Goal: Task Accomplishment & Management: Manage account settings

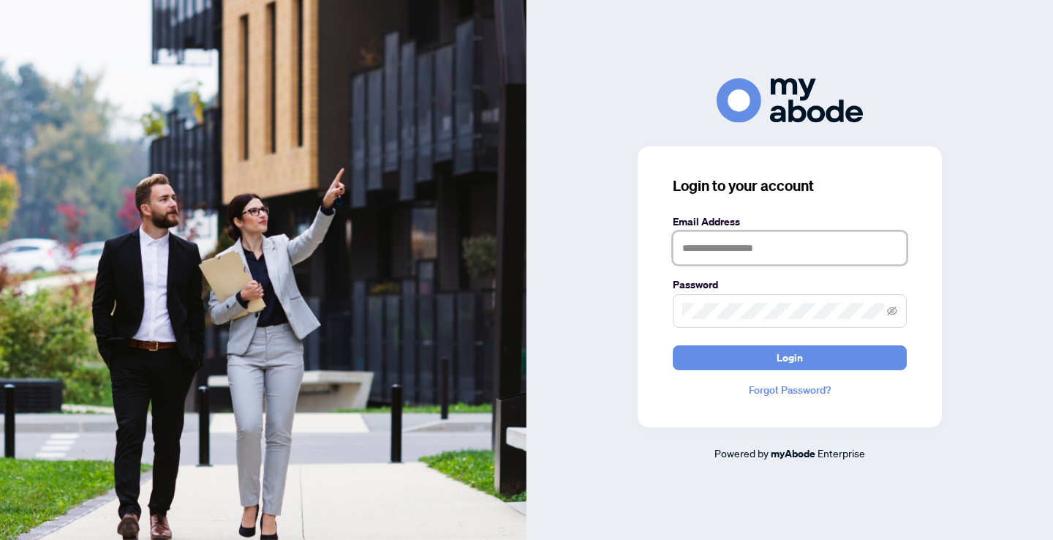
type input "**********"
click at [790, 357] on button "Login" at bounding box center [790, 357] width 234 height 25
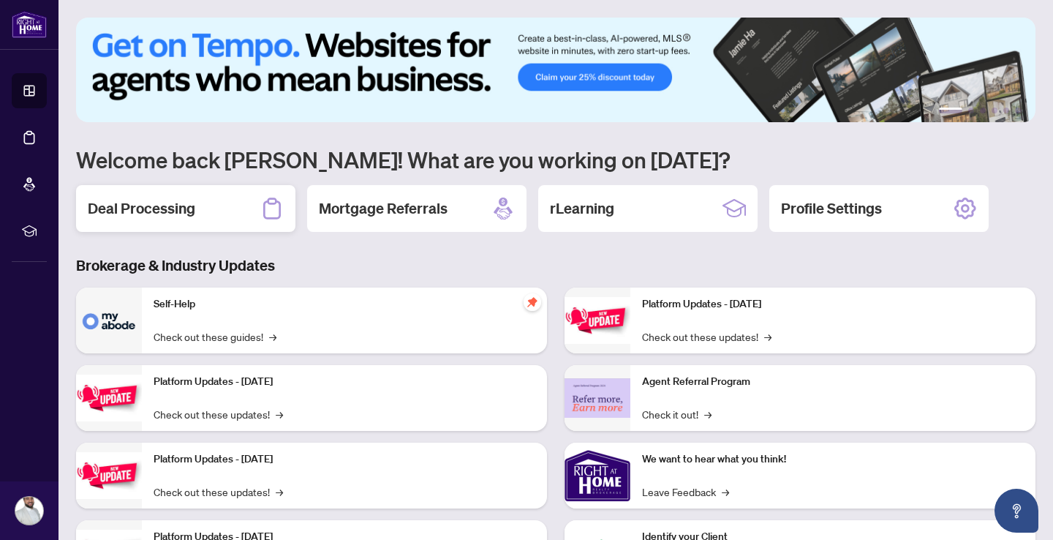
click at [136, 199] on h2 "Deal Processing" at bounding box center [141, 208] width 107 height 20
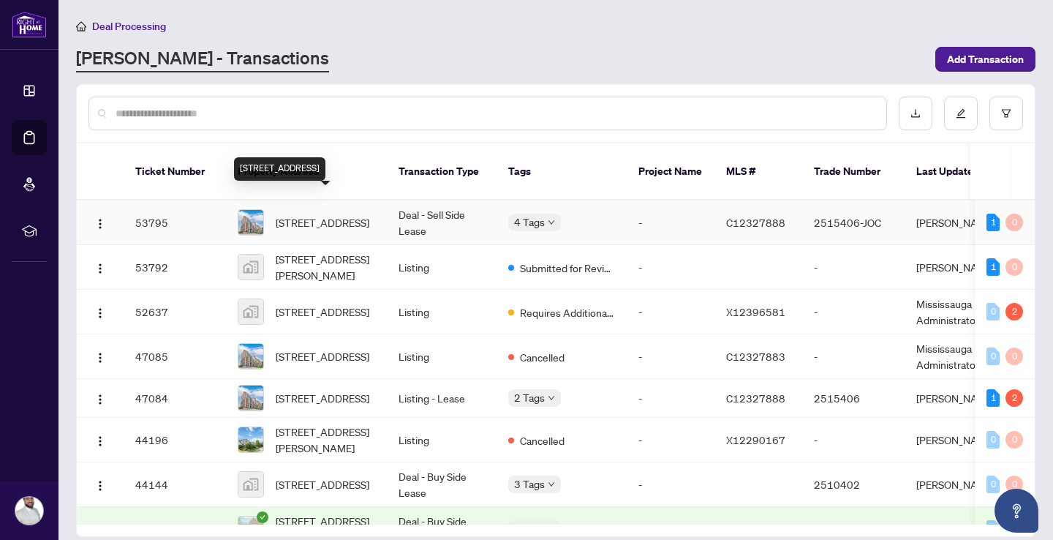
click at [295, 214] on span "322-65 East Liberty St, Toronto, Ontario M6K 3R2, Canada" at bounding box center [323, 222] width 94 height 16
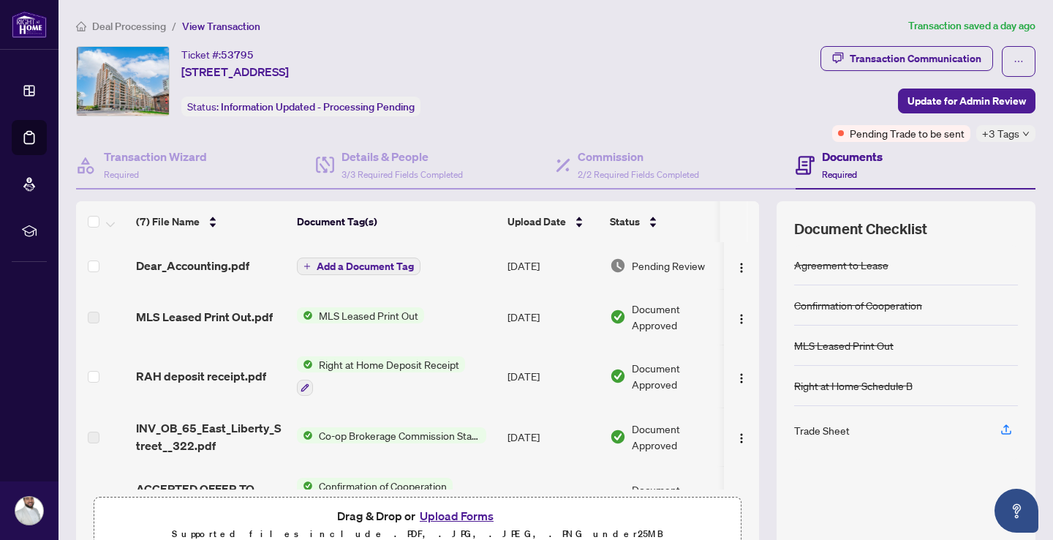
click at [129, 29] on span "Deal Processing" at bounding box center [129, 26] width 74 height 13
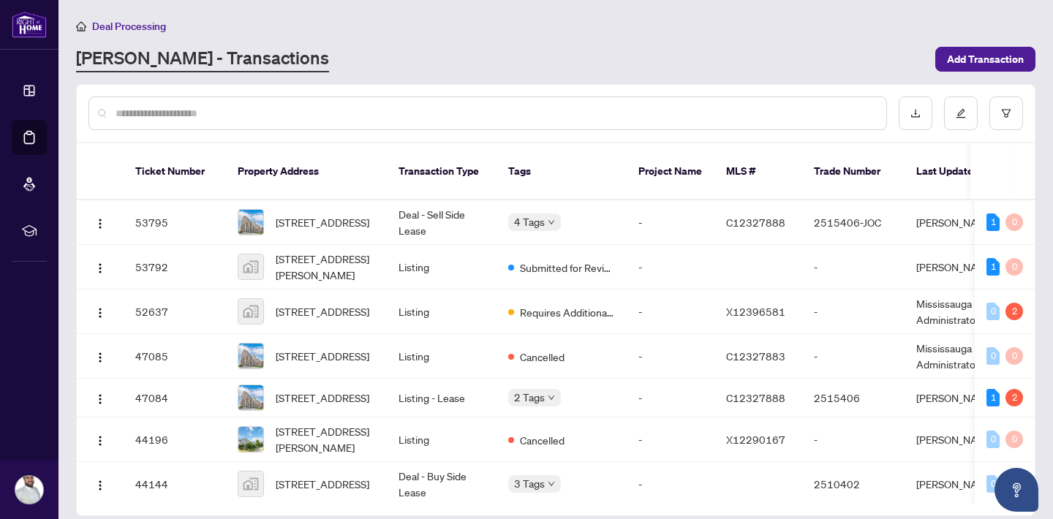
click at [954, 488] on div "Ticket Number Property Address Transaction Type Tags Project Name MLS # Trade N…" at bounding box center [556, 329] width 958 height 372
